Goal: Task Accomplishment & Management: Manage account settings

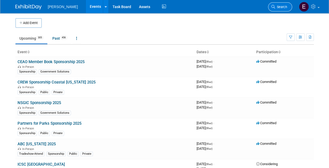
click at [279, 6] on span "Search" at bounding box center [281, 7] width 12 height 4
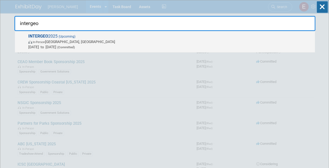
type input "intergeo"
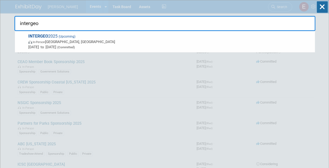
click at [58, 39] on span "INTERGEO 2025 (Upcoming) In-Person Frankfurt am Main, Germany Oct 7, 2025 to Oc…" at bounding box center [169, 42] width 285 height 16
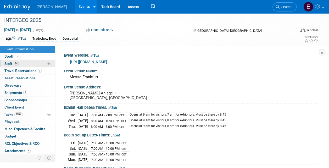
click at [26, 61] on link "14 Staff 14" at bounding box center [27, 63] width 54 height 7
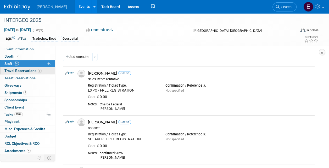
click at [27, 70] on span "Travel Reservations 1" at bounding box center [22, 71] width 37 height 4
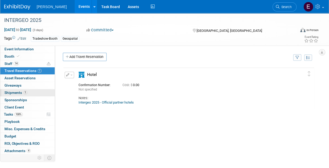
click at [27, 92] on link "1 Shipments 1" at bounding box center [27, 92] width 54 height 7
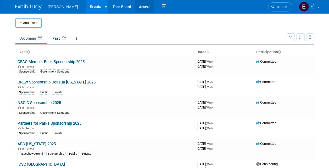
click at [135, 5] on link "Assets" at bounding box center [144, 6] width 19 height 13
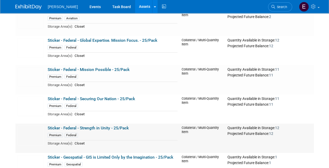
scroll to position [7841, 0]
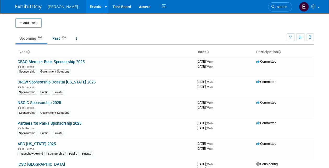
click at [283, 5] on span "Search" at bounding box center [281, 7] width 12 height 4
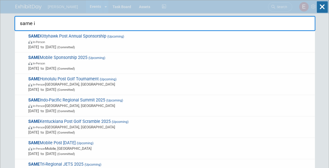
type input "same in"
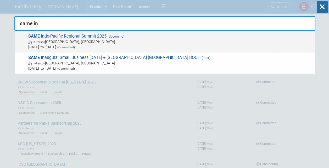
click at [119, 39] on span "In-Person Honolulu, HI" at bounding box center [170, 41] width 284 height 5
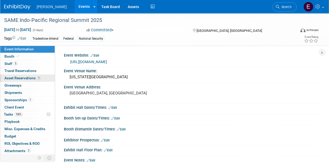
click at [23, 78] on span "Asset Reservations 1" at bounding box center [22, 78] width 36 height 4
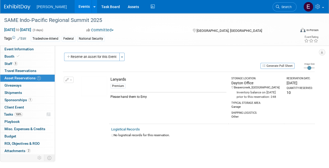
click at [67, 78] on icon "button" at bounding box center [67, 79] width 4 height 3
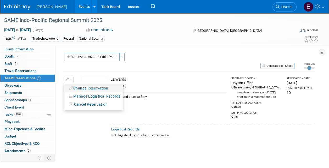
click at [85, 88] on button "Change Reservation" at bounding box center [89, 88] width 44 height 7
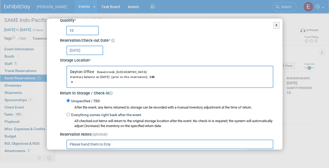
scroll to position [78, 0]
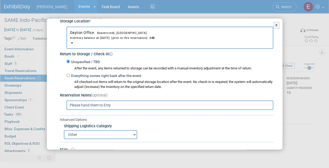
drag, startPoint x: 31, startPoint y: 107, endPoint x: 20, endPoint y: 106, distance: 10.5
click at [20, 106] on div "X Change Reservation * * *" at bounding box center [164, 84] width 329 height 168
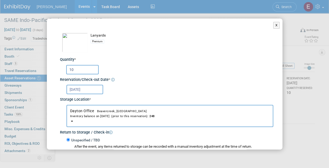
scroll to position [105, 0]
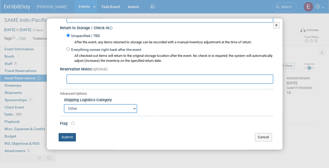
click at [68, 136] on button "Submit" at bounding box center [67, 137] width 17 height 8
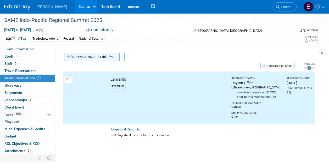
click at [97, 55] on button "Reserve an Asset for this Event" at bounding box center [91, 57] width 55 height 8
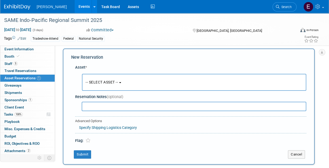
scroll to position [5, 0]
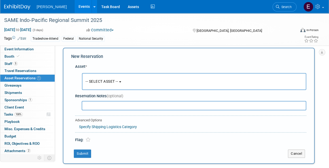
click at [102, 78] on button "-- SELECT ASSET --" at bounding box center [194, 81] width 224 height 17
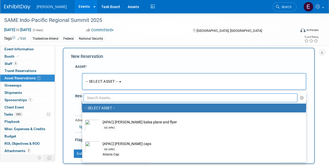
drag, startPoint x: 107, startPoint y: 98, endPoint x: 110, endPoint y: 101, distance: 4.4
click at [107, 98] on input "text" at bounding box center [190, 98] width 214 height 9
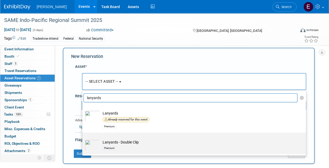
type input "lanyards"
click at [123, 141] on td "Lanyards - Double Clip Premium" at bounding box center [197, 146] width 195 height 12
click at [83, 139] on input "Lanyards - Double Clip Premium" at bounding box center [80, 137] width 3 height 3
select select "10728070"
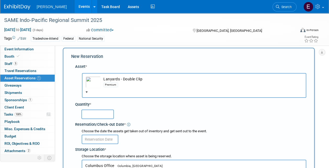
click at [100, 111] on input "text" at bounding box center [97, 114] width 32 height 9
type input "10"
click at [102, 137] on input "text" at bounding box center [100, 139] width 37 height 9
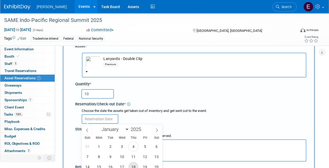
scroll to position [83, 0]
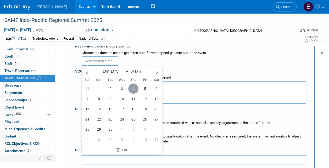
click at [135, 88] on span "4" at bounding box center [133, 89] width 10 height 10
type input "[DATE]"
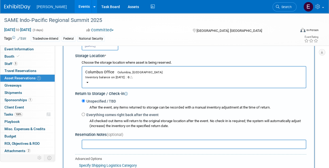
scroll to position [110, 0]
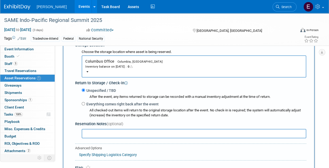
click at [119, 60] on span "Columbus Office Columbia, [GEOGRAPHIC_DATA] Inventory balance on [DATE] : 0" at bounding box center [193, 64] width 217 height 10
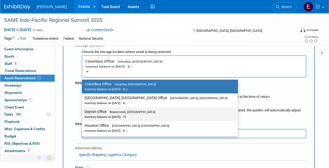
click at [106, 112] on label "Dayton Office Beavercreek, [GEOGRAPHIC_DATA] Inventory balance on [DATE] : 71" at bounding box center [158, 114] width 148 height 12
click at [83, 112] on input "Dayton Office Beavercreek, [GEOGRAPHIC_DATA] Inventory balance on [DATE] : 71" at bounding box center [80, 111] width 3 height 3
select select "11223930"
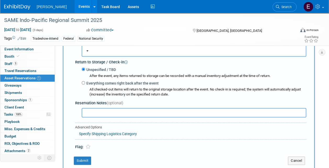
scroll to position [188, 0]
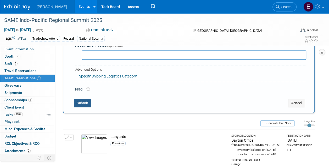
click at [85, 100] on button "Submit" at bounding box center [82, 103] width 17 height 8
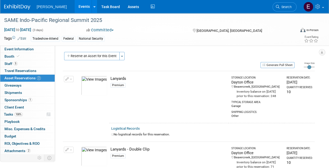
scroll to position [0, 0]
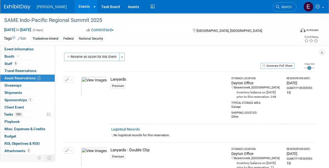
click at [71, 79] on button "button" at bounding box center [69, 80] width 10 height 6
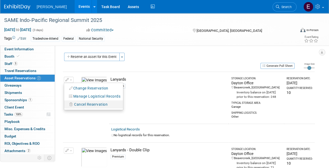
click at [75, 105] on span "Cancel Reservation" at bounding box center [90, 104] width 33 height 4
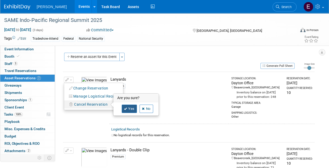
click at [133, 109] on link "Yes" at bounding box center [129, 109] width 15 height 8
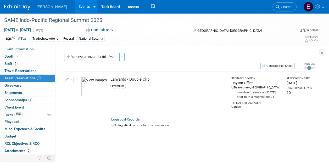
click at [97, 57] on button "Reserve an Asset for this Event" at bounding box center [91, 57] width 55 height 8
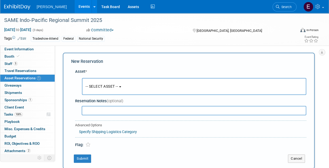
scroll to position [5, 0]
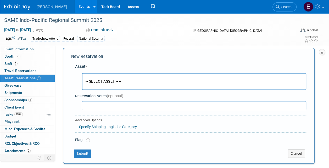
drag, startPoint x: 99, startPoint y: 78, endPoint x: 99, endPoint y: 84, distance: 6.3
click at [99, 78] on button "-- SELECT ASSET --" at bounding box center [194, 81] width 224 height 17
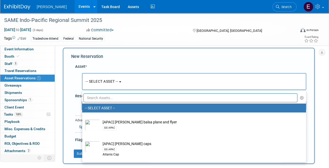
click at [104, 99] on input "text" at bounding box center [190, 98] width 214 height 9
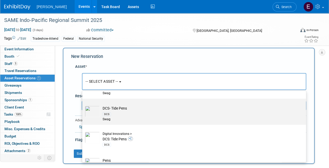
scroll to position [183, 0]
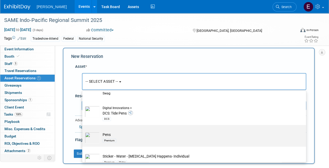
type input "pens"
click at [107, 133] on td "Pens Premium" at bounding box center [197, 138] width 195 height 12
click at [83, 131] on input "Pens Premium" at bounding box center [80, 129] width 3 height 3
select select "10723113"
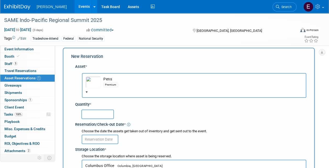
click at [89, 114] on input "text" at bounding box center [97, 114] width 32 height 9
type input "20"
click at [100, 142] on input "text" at bounding box center [100, 139] width 37 height 9
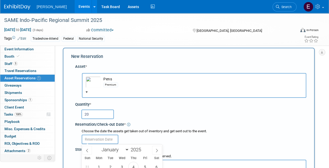
scroll to position [57, 0]
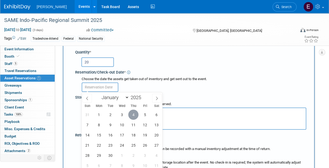
click at [132, 112] on span "4" at bounding box center [133, 115] width 10 height 10
type input "[DATE]"
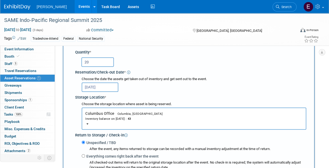
click at [123, 115] on span "Columbia, [GEOGRAPHIC_DATA]" at bounding box center [138, 113] width 48 height 3
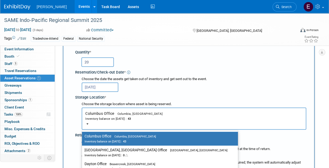
scroll to position [83, 0]
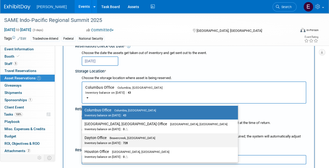
click at [116, 137] on span "Beavercreek, [GEOGRAPHIC_DATA]" at bounding box center [130, 138] width 49 height 3
click at [83, 137] on input "Dayton Office Beavercreek, [GEOGRAPHIC_DATA] Inventory balance on [DATE] : 728" at bounding box center [80, 137] width 3 height 3
select select "11223930"
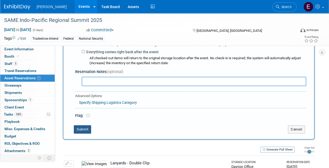
click at [90, 130] on button "Submit" at bounding box center [82, 129] width 17 height 8
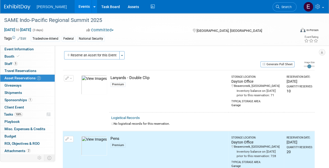
scroll to position [0, 0]
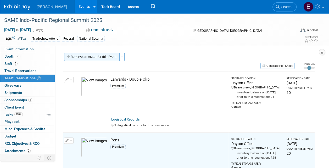
click at [88, 58] on button "Reserve an Asset for this Event" at bounding box center [91, 57] width 55 height 8
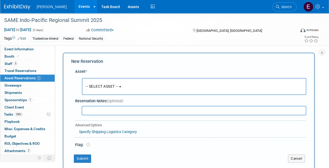
scroll to position [5, 0]
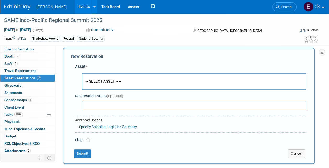
click at [118, 81] on span "-- SELECT ASSET --" at bounding box center [101, 81] width 32 height 4
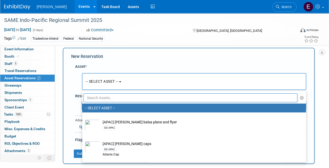
click at [114, 97] on input "text" at bounding box center [190, 98] width 214 height 9
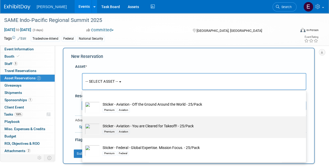
scroll to position [78, 0]
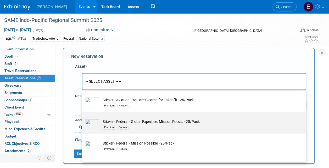
type input "stick"
click at [126, 129] on div "Federal" at bounding box center [123, 127] width 12 height 4
click at [83, 118] on input "Sticker - Federal - Global Expertise. Mission Focus. - 25/Pack Premium Federal" at bounding box center [80, 116] width 3 height 3
select select "10726478"
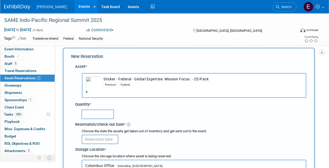
click at [103, 120] on div "Reservation/Check-out Date *" at bounding box center [190, 123] width 231 height 7
click at [97, 114] on input "text" at bounding box center [97, 114] width 32 height 9
type input "4"
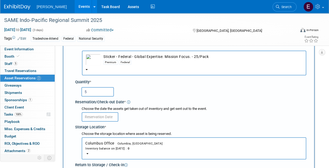
scroll to position [57, 0]
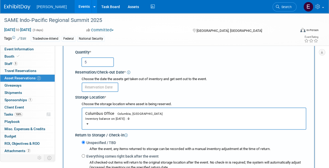
type input "5"
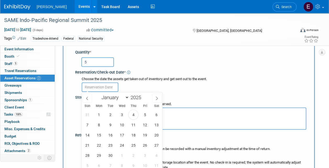
click at [99, 86] on input "text" at bounding box center [100, 87] width 37 height 9
click at [128, 115] on div "31 1 2 3 4 5 6 7 8 9 10 11 12 13 14 15 16 17 18 19 20 21 22 23 24 25 26 27 28 2…" at bounding box center [122, 140] width 81 height 61
click at [131, 114] on span "4" at bounding box center [133, 115] width 10 height 10
type input "[DATE]"
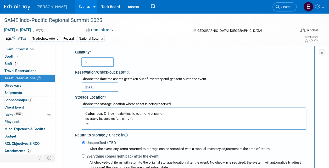
click at [121, 118] on div "Inventory balance on [DATE] : 0" at bounding box center [193, 118] width 217 height 5
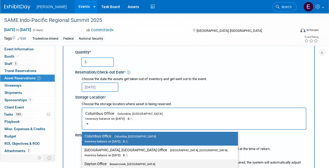
click at [109, 164] on span "Beavercreek, [GEOGRAPHIC_DATA]" at bounding box center [130, 164] width 49 height 3
click at [83, 164] on input "Dayton Office Beavercreek, [GEOGRAPHIC_DATA] Inventory balance on [DATE] : 12" at bounding box center [80, 164] width 3 height 3
select select "11223930"
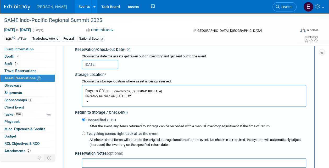
scroll to position [162, 0]
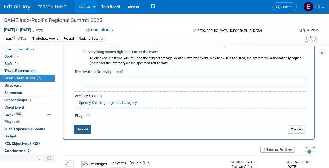
click at [84, 129] on button "Submit" at bounding box center [82, 129] width 17 height 8
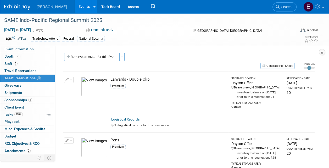
scroll to position [0, 0]
click at [93, 57] on button "Reserve an Asset for this Event" at bounding box center [91, 57] width 55 height 8
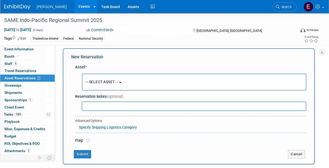
scroll to position [5, 0]
click at [105, 79] on span "-- SELECT ASSET --" at bounding box center [101, 81] width 32 height 4
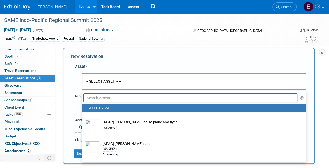
click at [107, 100] on input "text" at bounding box center [190, 98] width 214 height 9
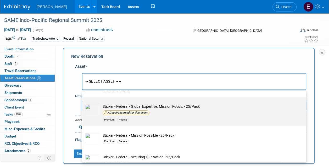
scroll to position [105, 0]
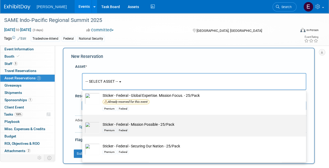
type input "sticker"
click at [127, 129] on div "Federal" at bounding box center [123, 131] width 12 height 4
click at [83, 121] on input "Sticker - Federal - Mission Possible - 25/Pack Premium Federal" at bounding box center [80, 119] width 3 height 3
select select "10726479"
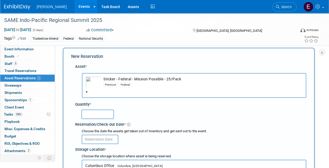
click at [93, 115] on input "text" at bounding box center [97, 114] width 32 height 9
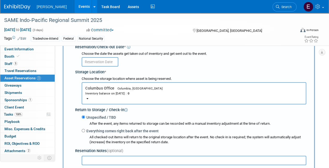
scroll to position [83, 0]
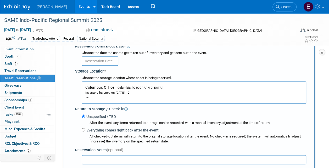
type input "5"
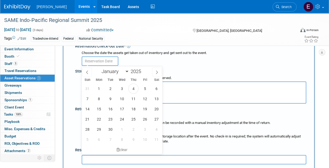
click at [96, 58] on input "text" at bounding box center [100, 60] width 37 height 9
click at [131, 87] on span "4" at bounding box center [133, 89] width 10 height 10
type input "[DATE]"
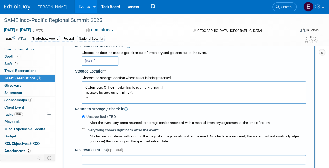
click at [127, 92] on div "Inventory balance on [DATE] : 0" at bounding box center [193, 92] width 217 height 5
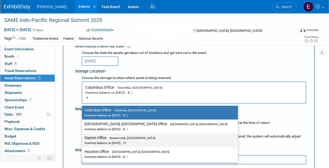
click at [119, 142] on div "Inventory balance on [DATE] : 11" at bounding box center [155, 143] width 143 height 5
click at [83, 140] on input "Dayton Office Beavercreek, [GEOGRAPHIC_DATA] Inventory balance on [DATE] : 11" at bounding box center [80, 137] width 3 height 3
select select "11223930"
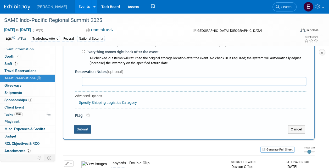
click at [81, 128] on button "Submit" at bounding box center [82, 129] width 17 height 8
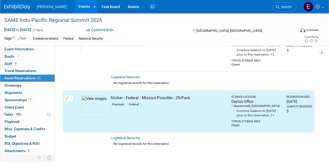
scroll to position [88, 0]
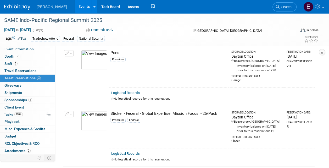
click at [70, 117] on button "button" at bounding box center [69, 114] width 10 height 6
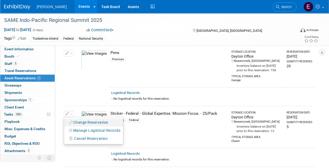
click at [73, 126] on button "Change Reservation" at bounding box center [89, 122] width 44 height 7
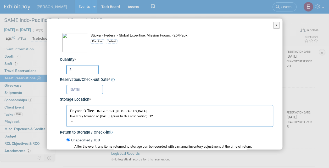
drag, startPoint x: 81, startPoint y: 69, endPoint x: 67, endPoint y: 68, distance: 14.4
click at [67, 68] on input "5" at bounding box center [82, 69] width 32 height 9
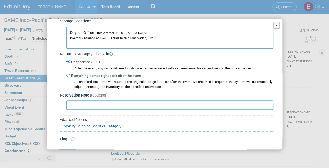
scroll to position [94, 0]
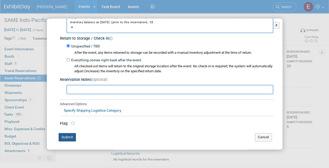
type input "1"
click at [70, 136] on button "Submit" at bounding box center [67, 137] width 17 height 8
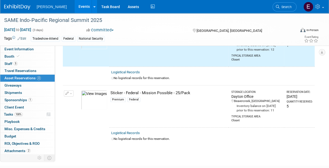
scroll to position [192, 0]
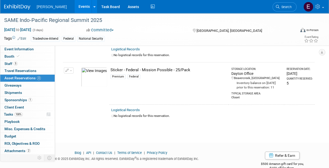
click at [71, 74] on button "button" at bounding box center [69, 70] width 10 height 6
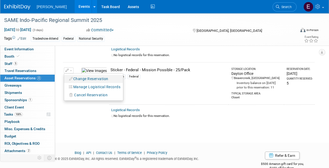
click at [74, 81] on button "Change Reservation" at bounding box center [89, 79] width 44 height 7
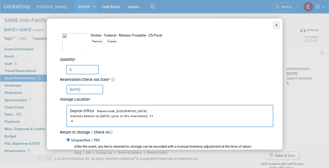
drag, startPoint x: 89, startPoint y: 71, endPoint x: 55, endPoint y: 68, distance: 34.1
click at [55, 68] on div "Change Reservation Sticker - Federal - Mission Possible - 25/Pack Premium *" at bounding box center [164, 132] width 235 height 226
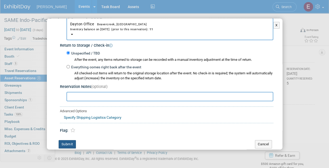
scroll to position [94, 0]
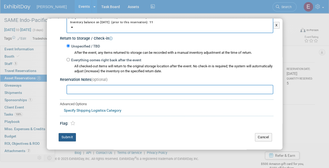
type input "1"
click at [70, 136] on button "Submit" at bounding box center [67, 137] width 17 height 8
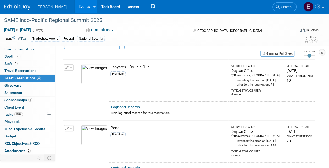
scroll to position [0, 0]
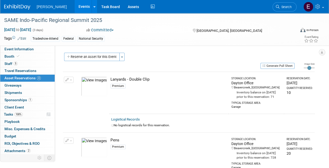
click at [87, 54] on button "Reserve an Asset for this Event" at bounding box center [91, 57] width 55 height 8
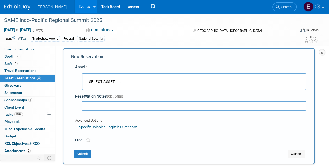
scroll to position [5, 0]
click at [103, 80] on span "-- SELECT ASSET --" at bounding box center [101, 81] width 32 height 4
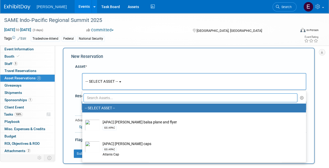
click at [108, 100] on input "text" at bounding box center [190, 98] width 214 height 9
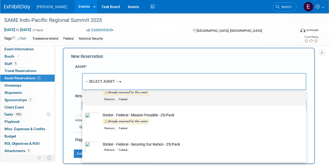
scroll to position [131, 0]
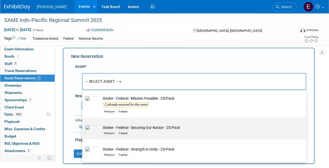
type input "stick"
click at [125, 134] on div "Federal" at bounding box center [123, 133] width 12 height 4
click at [83, 124] on input "Sticker - Federal - Securing Our Nation - 25/Pack Premium Federal" at bounding box center [80, 122] width 3 height 3
select select "10726477"
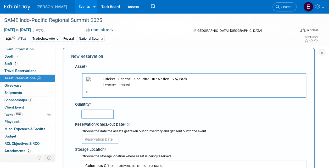
click at [99, 114] on input "text" at bounding box center [97, 114] width 32 height 9
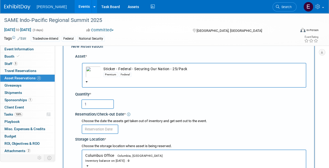
scroll to position [31, 0]
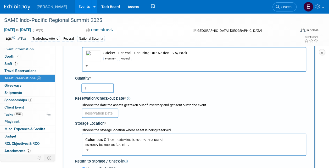
type input "1"
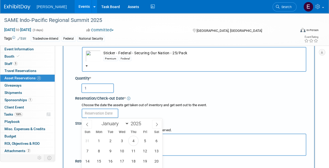
click at [96, 113] on input "text" at bounding box center [100, 113] width 37 height 9
click at [134, 138] on span "4" at bounding box center [133, 141] width 10 height 10
type input "[DATE]"
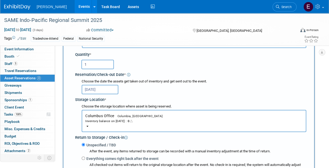
scroll to position [57, 0]
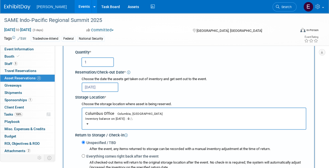
click at [108, 119] on div "Inventory balance on [DATE] : 0" at bounding box center [193, 118] width 217 height 5
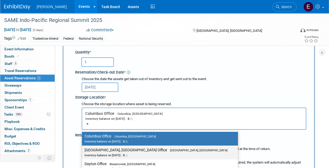
click at [110, 152] on label "[GEOGRAPHIC_DATA], [GEOGRAPHIC_DATA] Office [GEOGRAPHIC_DATA], [GEOGRAPHIC_DATA…" at bounding box center [158, 153] width 148 height 12
click at [83, 152] on input "[GEOGRAPHIC_DATA], [GEOGRAPHIC_DATA] Office [GEOGRAPHIC_DATA], [GEOGRAPHIC_DATA…" at bounding box center [80, 150] width 3 height 3
select select "11224097"
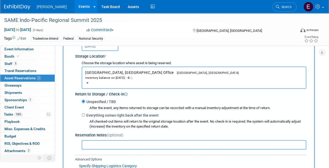
scroll to position [188, 0]
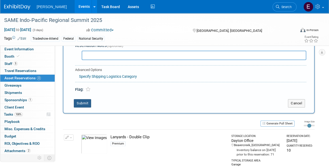
click at [82, 101] on button "Submit" at bounding box center [82, 103] width 17 height 8
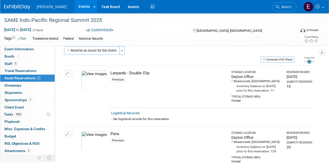
scroll to position [0, 0]
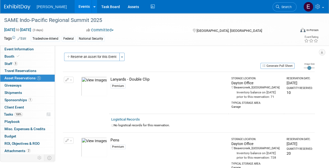
click at [95, 57] on button "Reserve an Asset for this Event" at bounding box center [91, 57] width 55 height 8
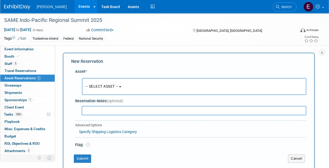
scroll to position [5, 0]
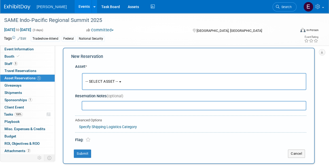
click at [103, 77] on button "-- SELECT ASSET --" at bounding box center [194, 81] width 224 height 17
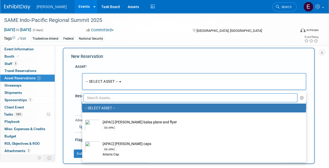
click at [109, 100] on input "text" at bounding box center [190, 98] width 214 height 9
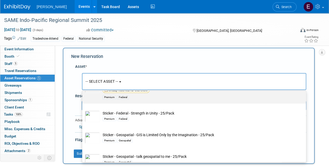
scroll to position [183, 0]
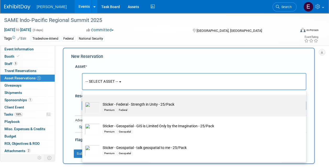
type input "stick"
click at [123, 108] on div "Federal" at bounding box center [123, 110] width 12 height 4
click at [83, 101] on input "Sticker - Federal - Strength in Unity - 25/Pack Premium Federal" at bounding box center [80, 99] width 3 height 3
select select "10726480"
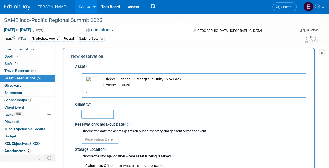
click at [89, 112] on input "text" at bounding box center [97, 114] width 32 height 9
type input "1"
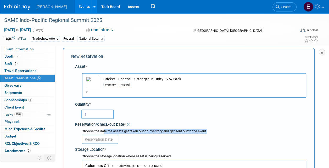
click at [103, 135] on div "Choose the date the assets get taken out of inventory and get sent out to the e…" at bounding box center [194, 136] width 224 height 15
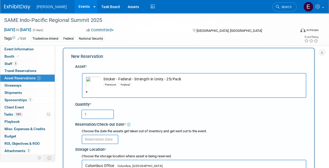
drag, startPoint x: 103, startPoint y: 135, endPoint x: 103, endPoint y: 139, distance: 3.4
click at [103, 138] on input "text" at bounding box center [100, 139] width 37 height 9
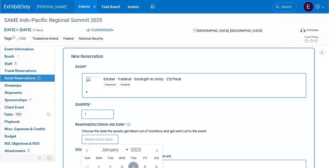
click at [132, 167] on span "4" at bounding box center [133, 167] width 10 height 10
type input "[DATE]"
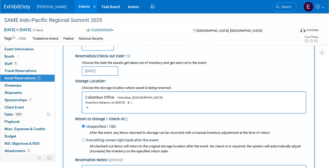
scroll to position [110, 0]
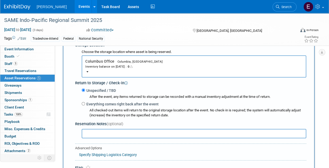
click at [99, 62] on span "Columbus Office Columbia, [GEOGRAPHIC_DATA] Inventory balance on [DATE] : 0" at bounding box center [193, 64] width 217 height 10
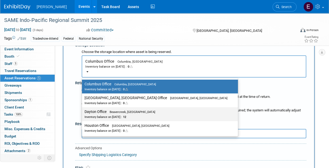
click at [96, 116] on div "Inventory balance on [DATE] : 12" at bounding box center [155, 116] width 143 height 5
click at [83, 114] on input "Dayton Office Beavercreek, [GEOGRAPHIC_DATA] Inventory balance on [DATE] : 12" at bounding box center [80, 111] width 3 height 3
select select "11223930"
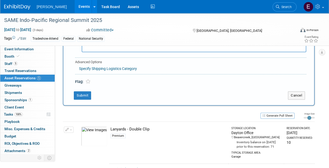
scroll to position [240, 0]
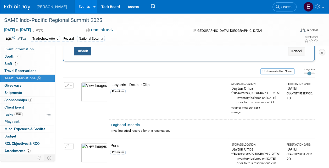
click at [80, 52] on button "Submit" at bounding box center [82, 51] width 17 height 8
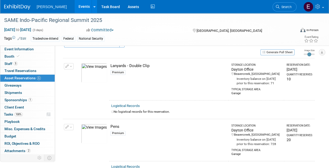
scroll to position [0, 0]
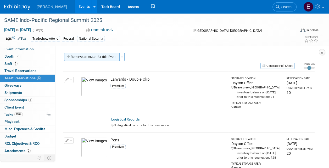
click at [98, 56] on button "Reserve an Asset for this Event" at bounding box center [91, 57] width 55 height 8
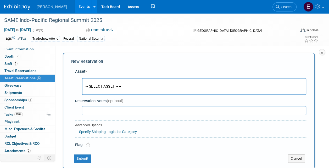
scroll to position [5, 0]
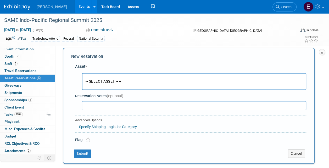
click at [105, 81] on span "-- SELECT ASSET --" at bounding box center [101, 81] width 32 height 4
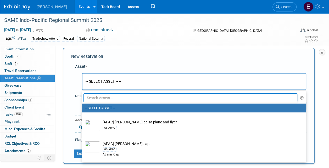
click at [110, 99] on input "text" at bounding box center [190, 98] width 214 height 9
type input "contr"
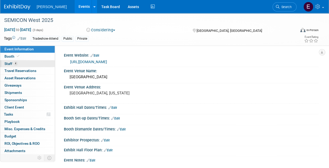
click at [14, 62] on span "4" at bounding box center [16, 64] width 4 height 4
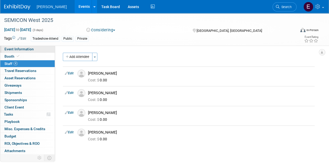
click at [16, 51] on span "Event Information" at bounding box center [18, 49] width 29 height 4
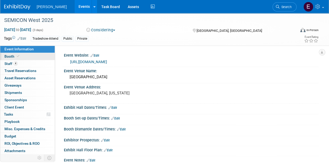
click at [22, 56] on link "Booth" at bounding box center [27, 56] width 54 height 7
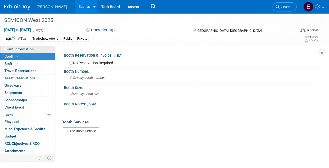
click at [21, 51] on span "Event Information" at bounding box center [18, 49] width 29 height 4
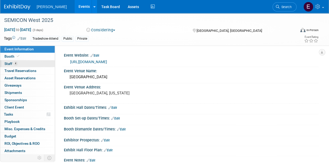
click at [30, 63] on link "4 Staff 4" at bounding box center [27, 63] width 54 height 7
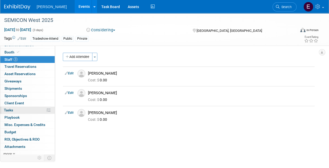
scroll to position [6, 0]
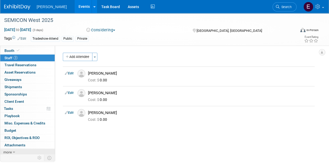
click at [24, 150] on link "more" at bounding box center [27, 152] width 54 height 7
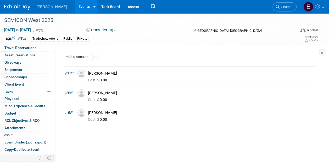
scroll to position [42, 0]
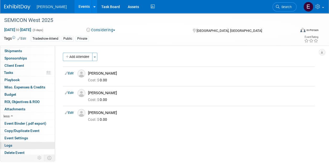
click at [27, 143] on link "Logs" at bounding box center [27, 145] width 54 height 7
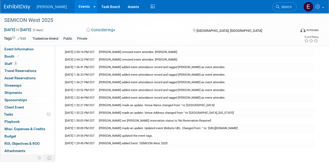
scroll to position [0, 0]
